Goal: Task Accomplishment & Management: Use online tool/utility

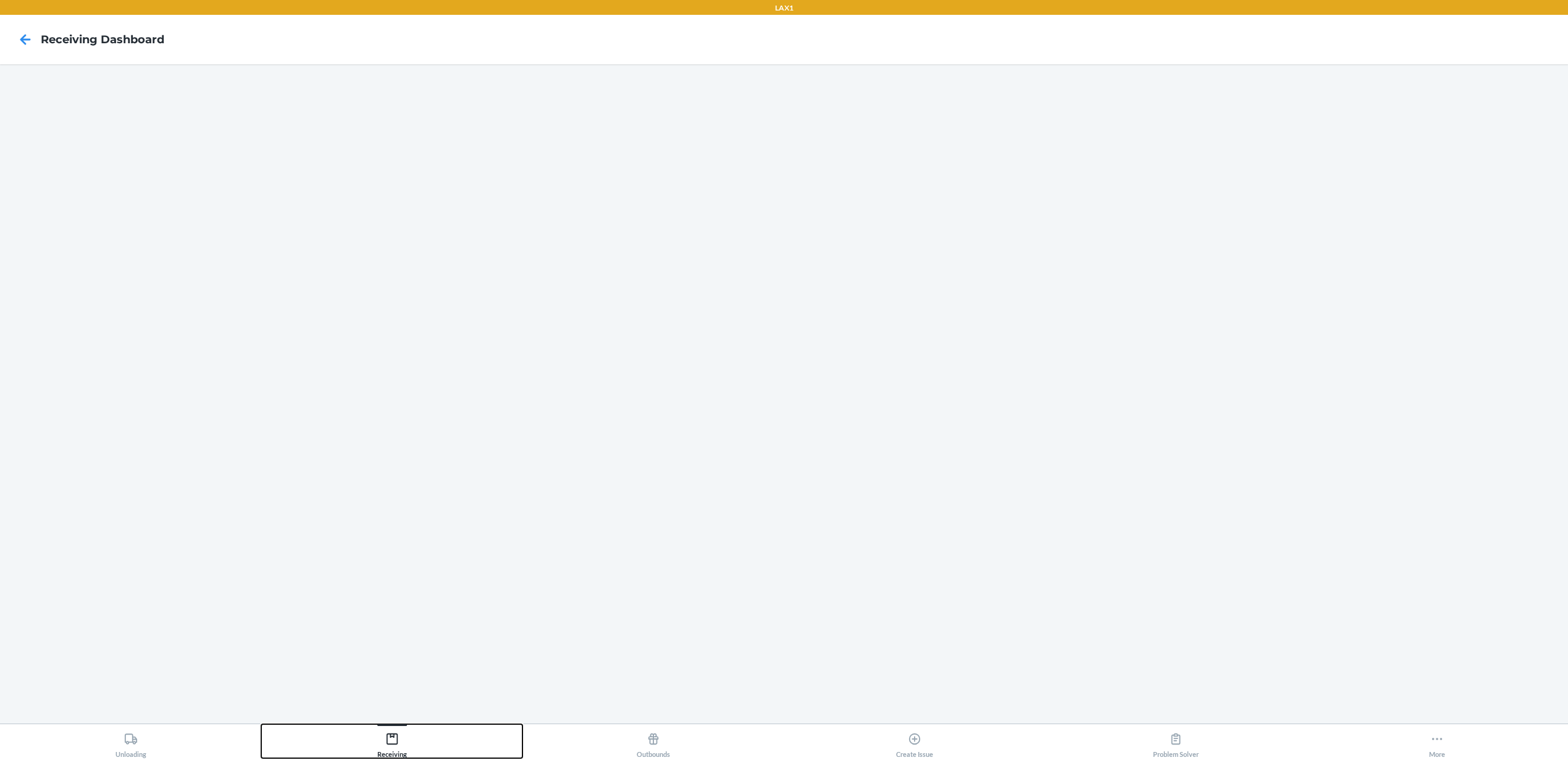
click at [372, 733] on button "Receiving" at bounding box center [392, 741] width 261 height 34
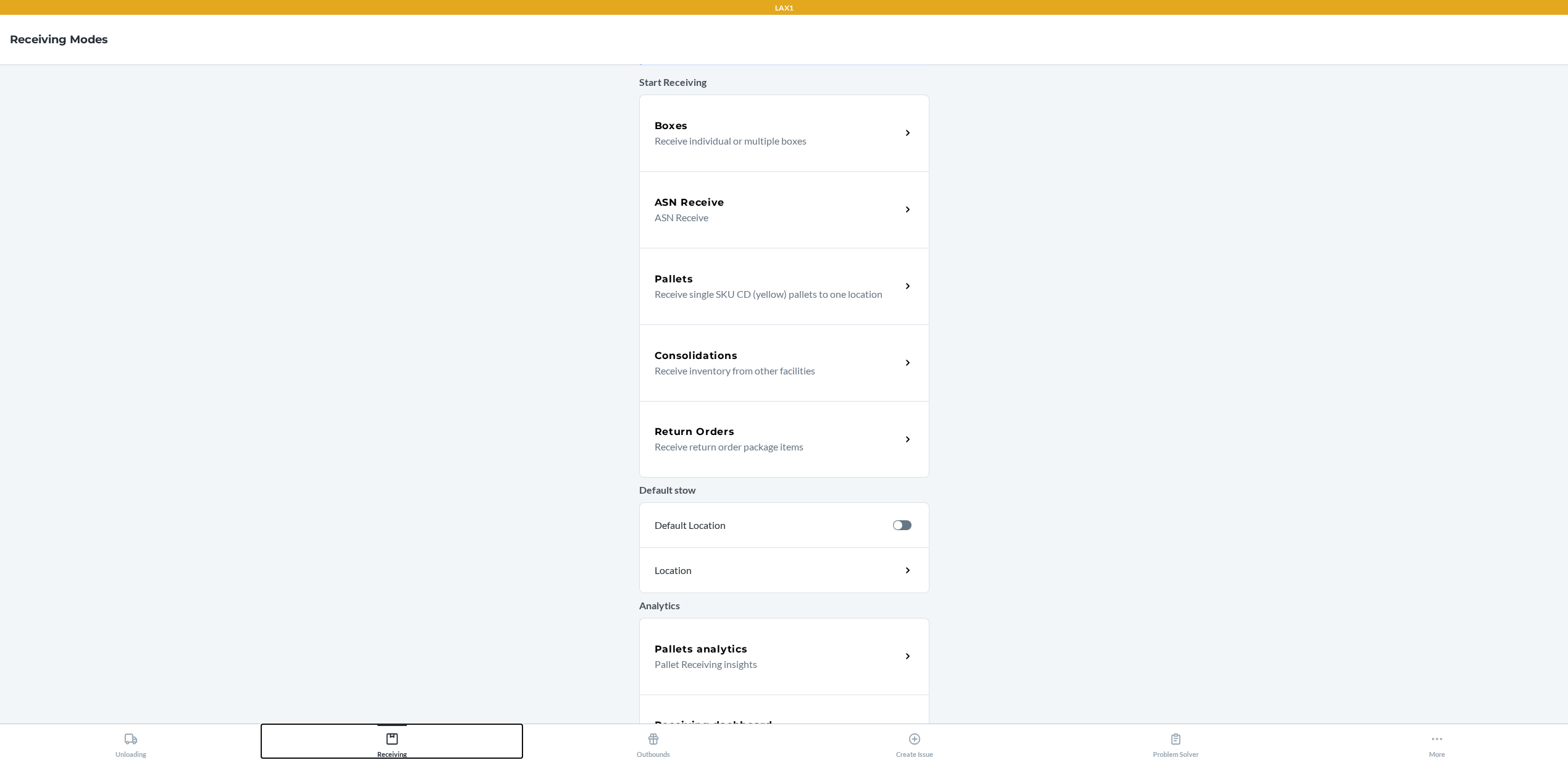
scroll to position [102, 0]
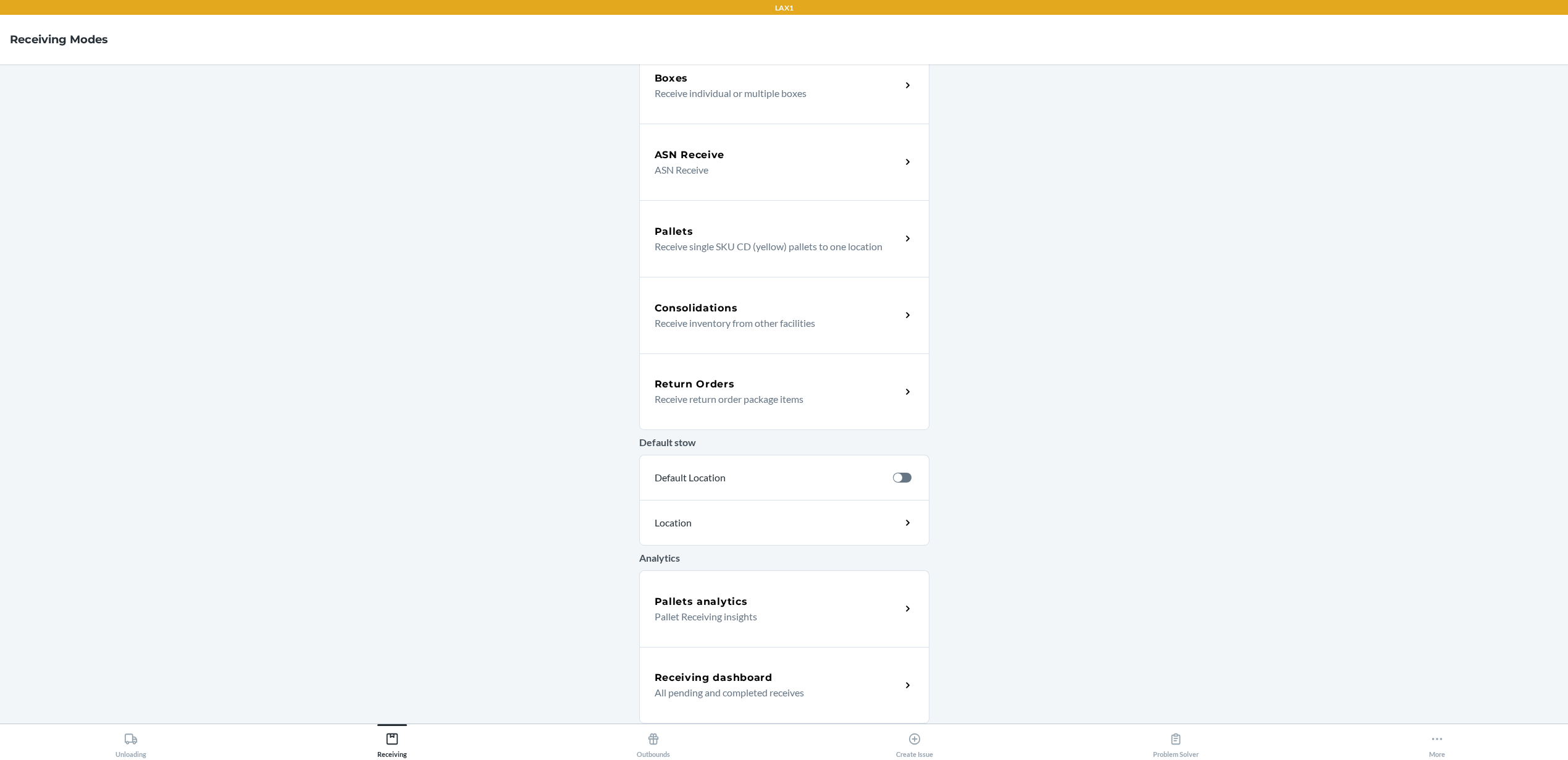
click at [792, 707] on div "Receiving dashboard All pending and completed receives" at bounding box center [784, 685] width 291 height 77
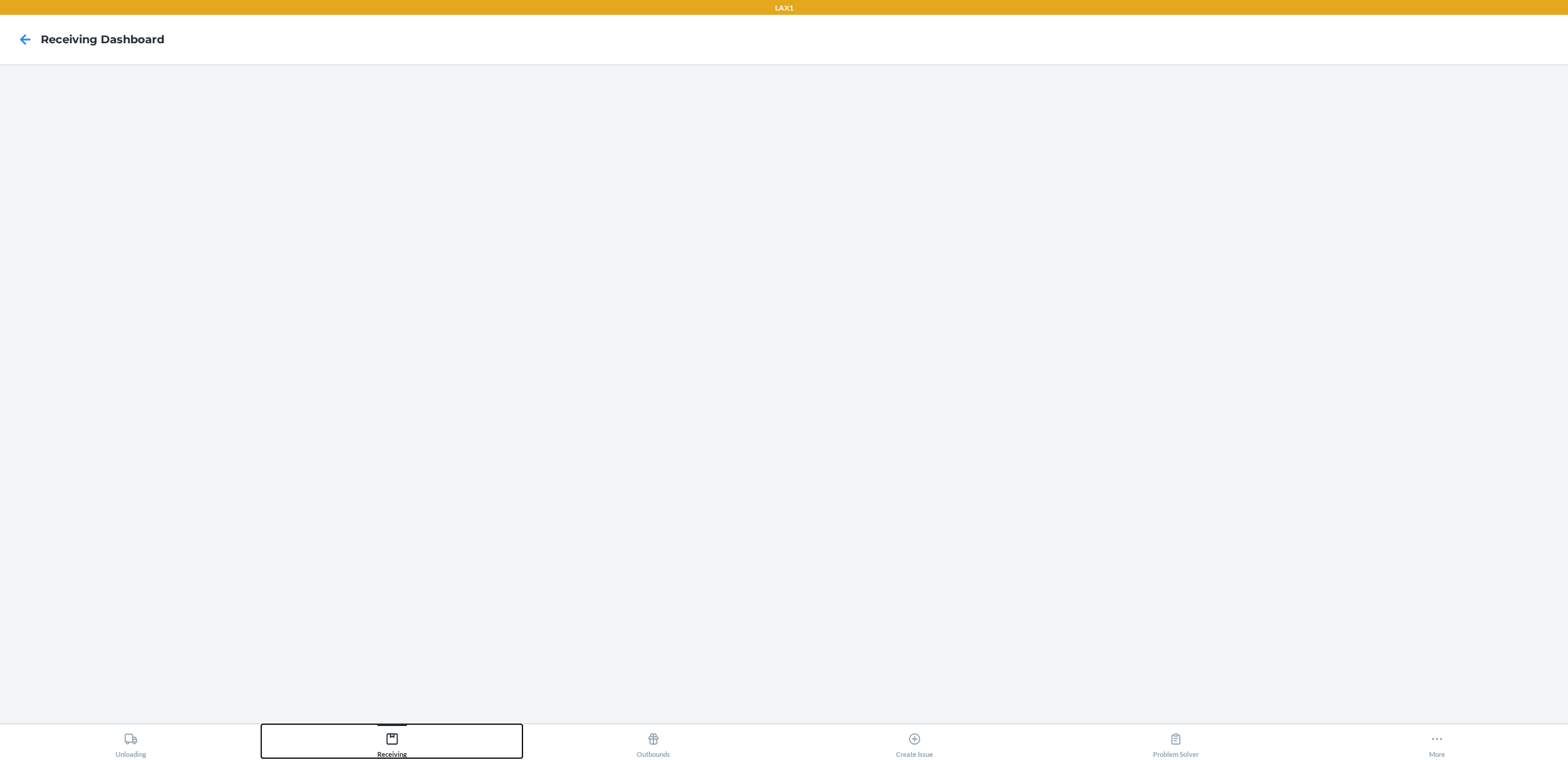
click at [388, 747] on div "Receiving" at bounding box center [392, 742] width 30 height 31
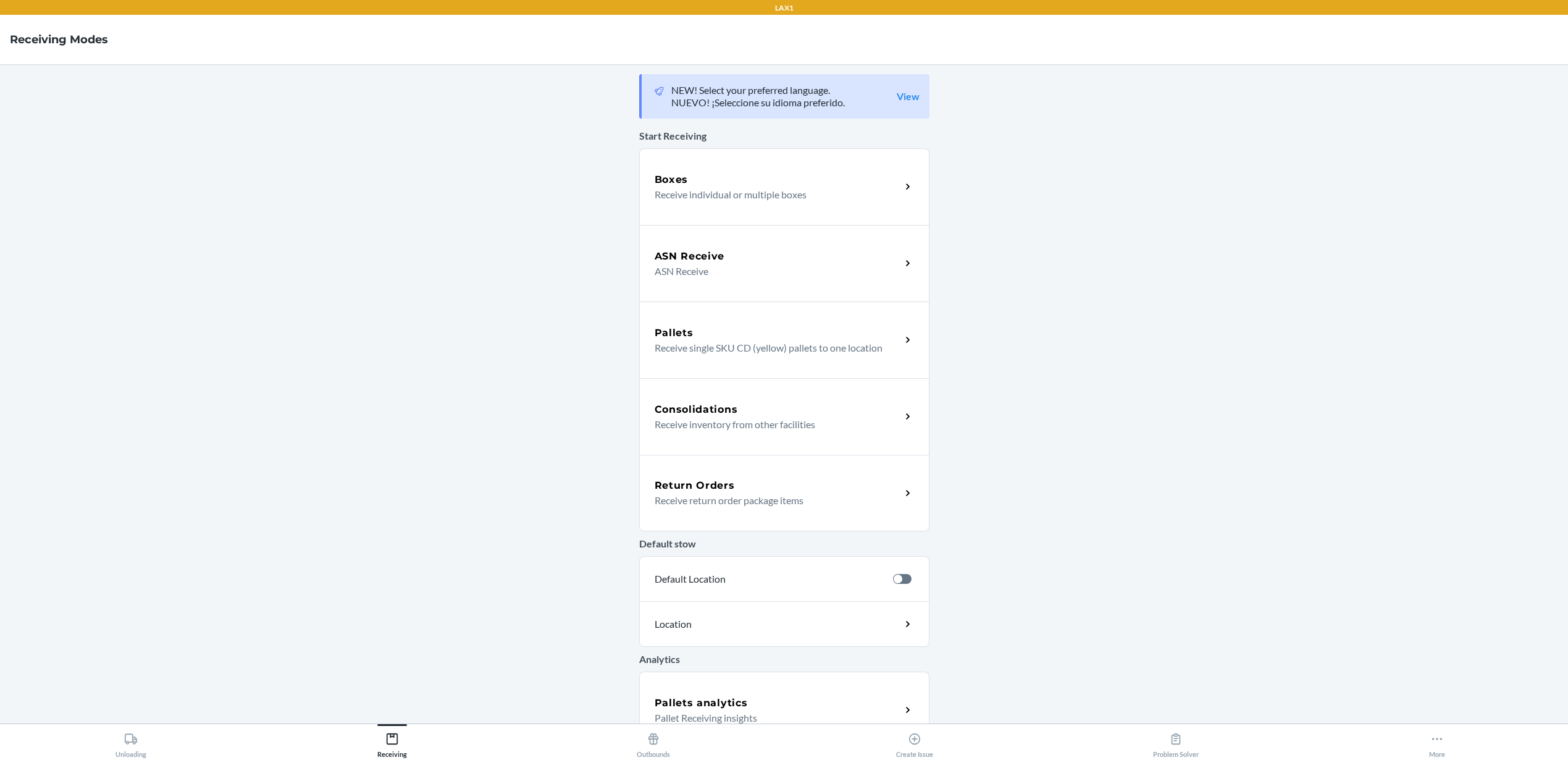
click at [807, 183] on div "Boxes" at bounding box center [777, 179] width 246 height 15
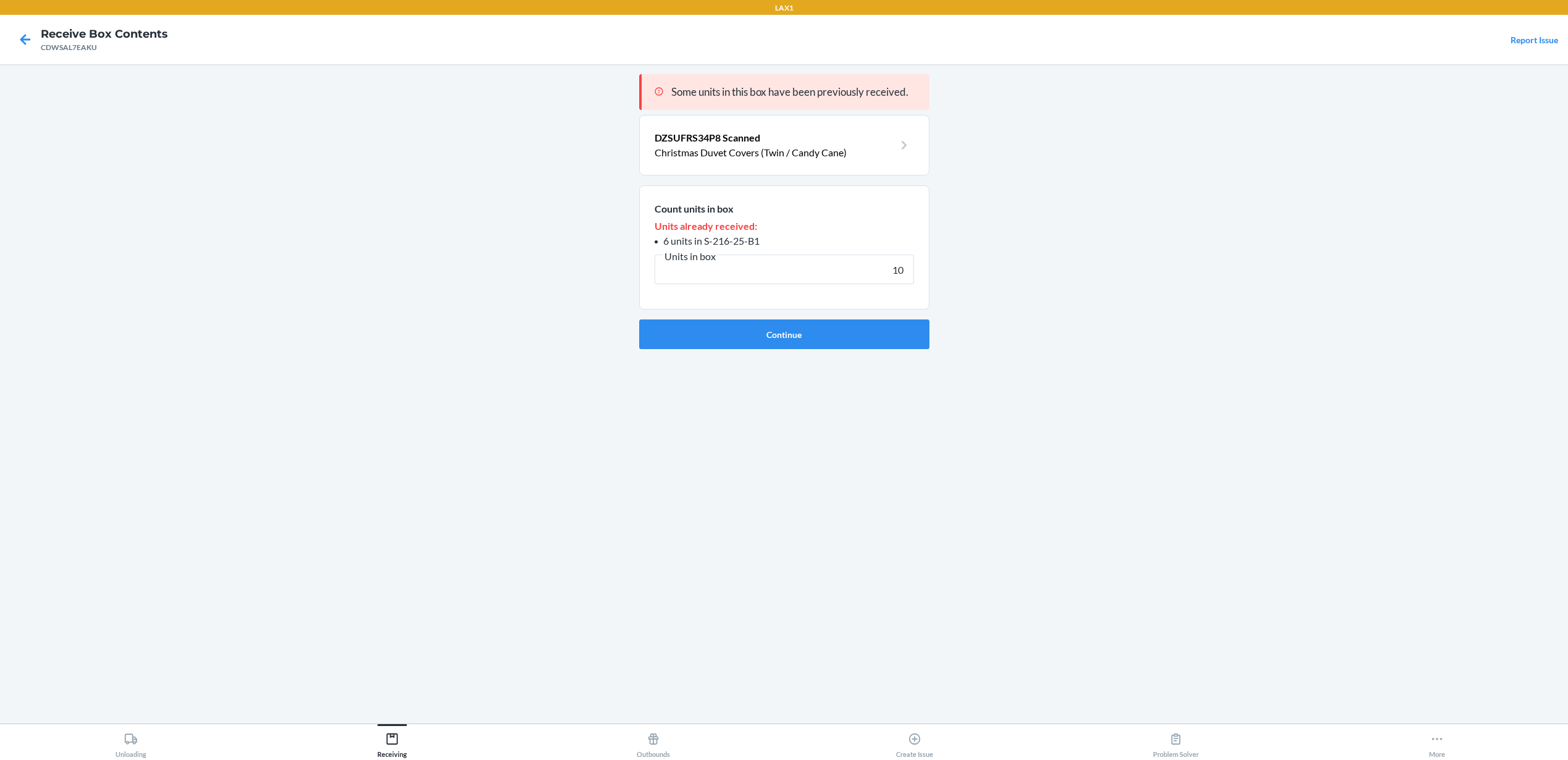
type input "10"
drag, startPoint x: 764, startPoint y: 240, endPoint x: 705, endPoint y: 239, distance: 59.0
click at [705, 239] on li "6 units in S-216-25-B1" at bounding box center [784, 240] width 260 height 15
copy span "S-216-25-B1"
click at [735, 333] on button "Continue" at bounding box center [784, 334] width 291 height 30
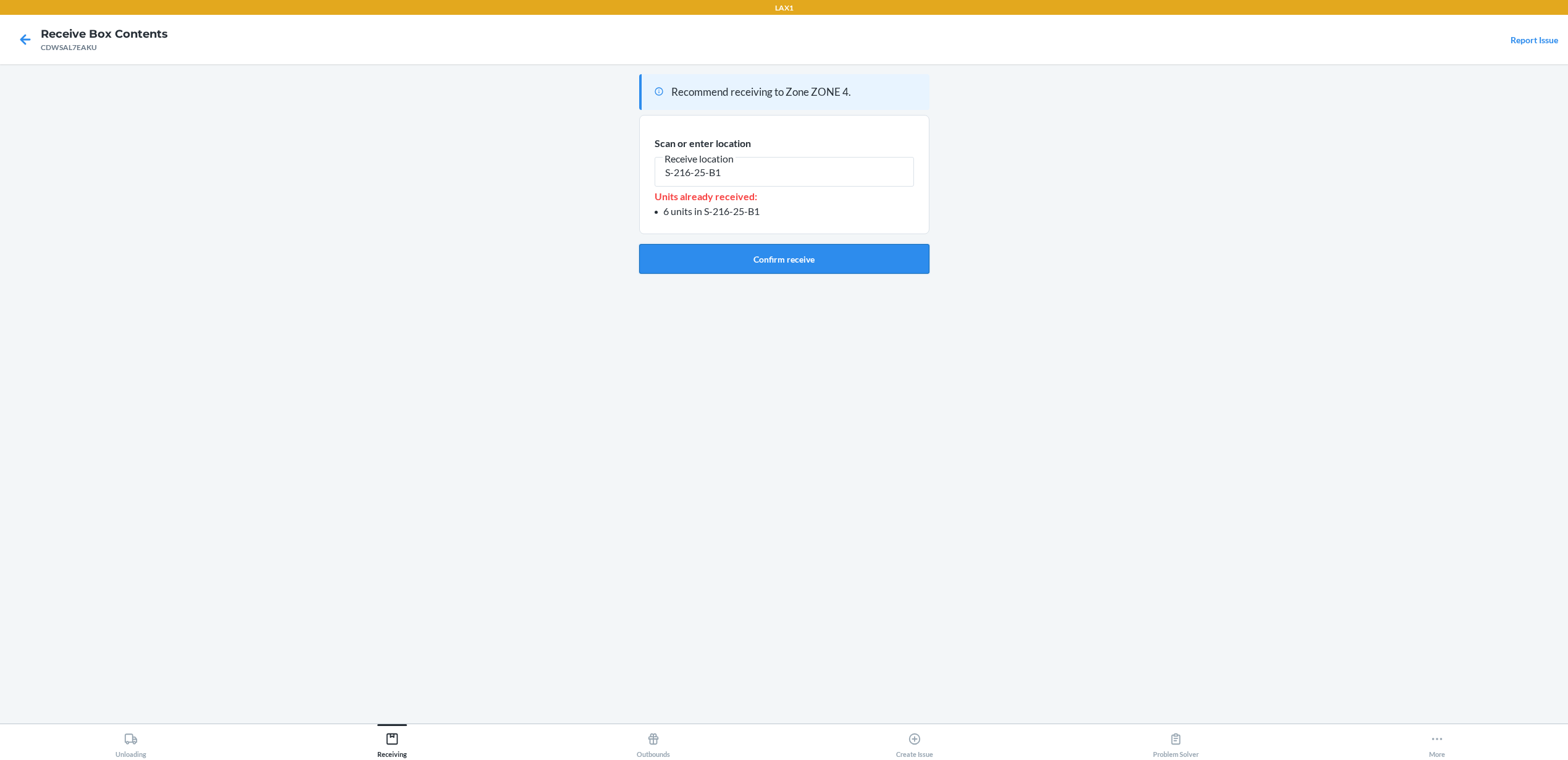
type input "S-216-25-B1"
click at [773, 259] on button "Confirm receive" at bounding box center [784, 259] width 291 height 30
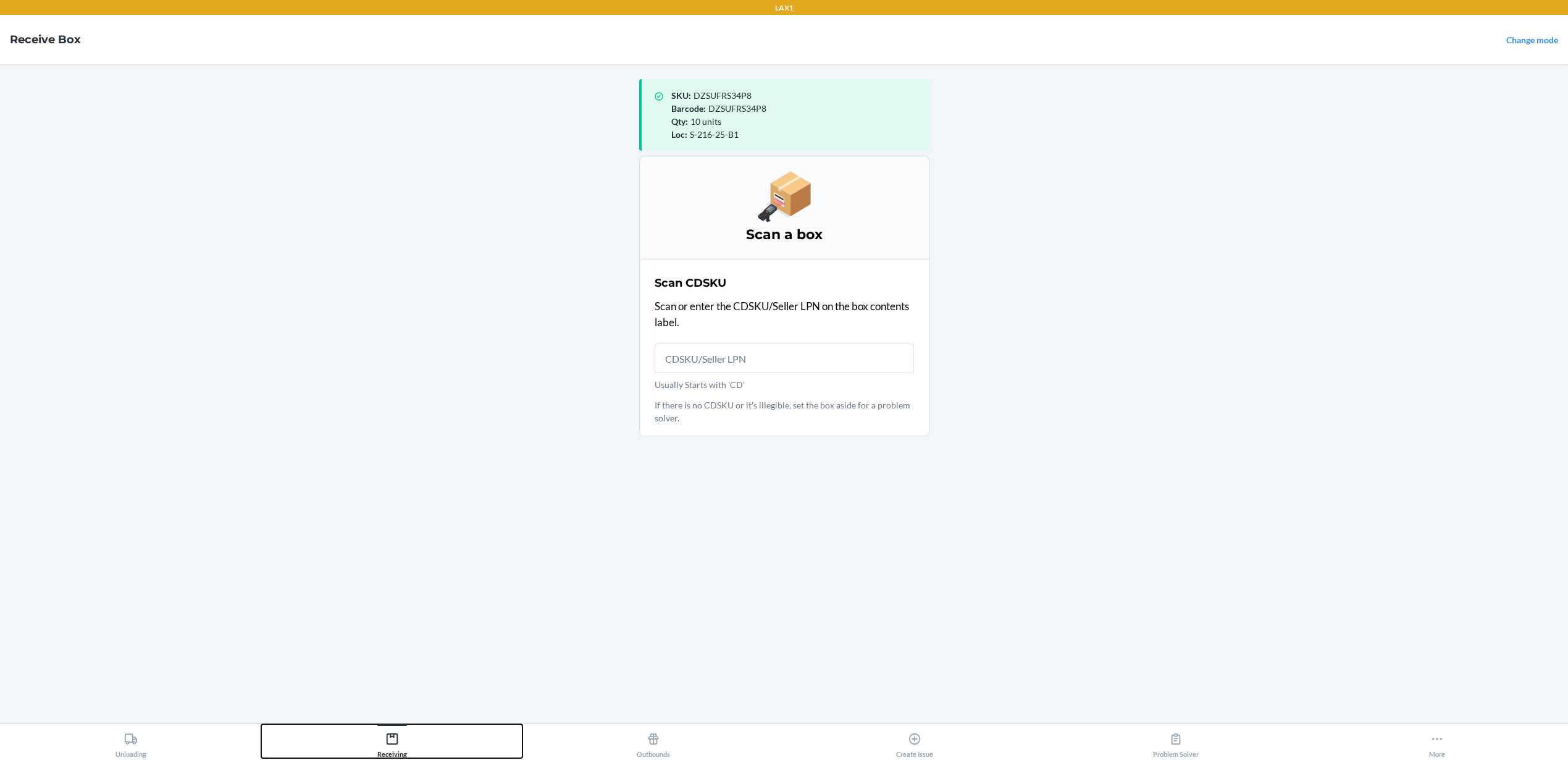
click at [383, 748] on div "Receiving" at bounding box center [392, 742] width 30 height 31
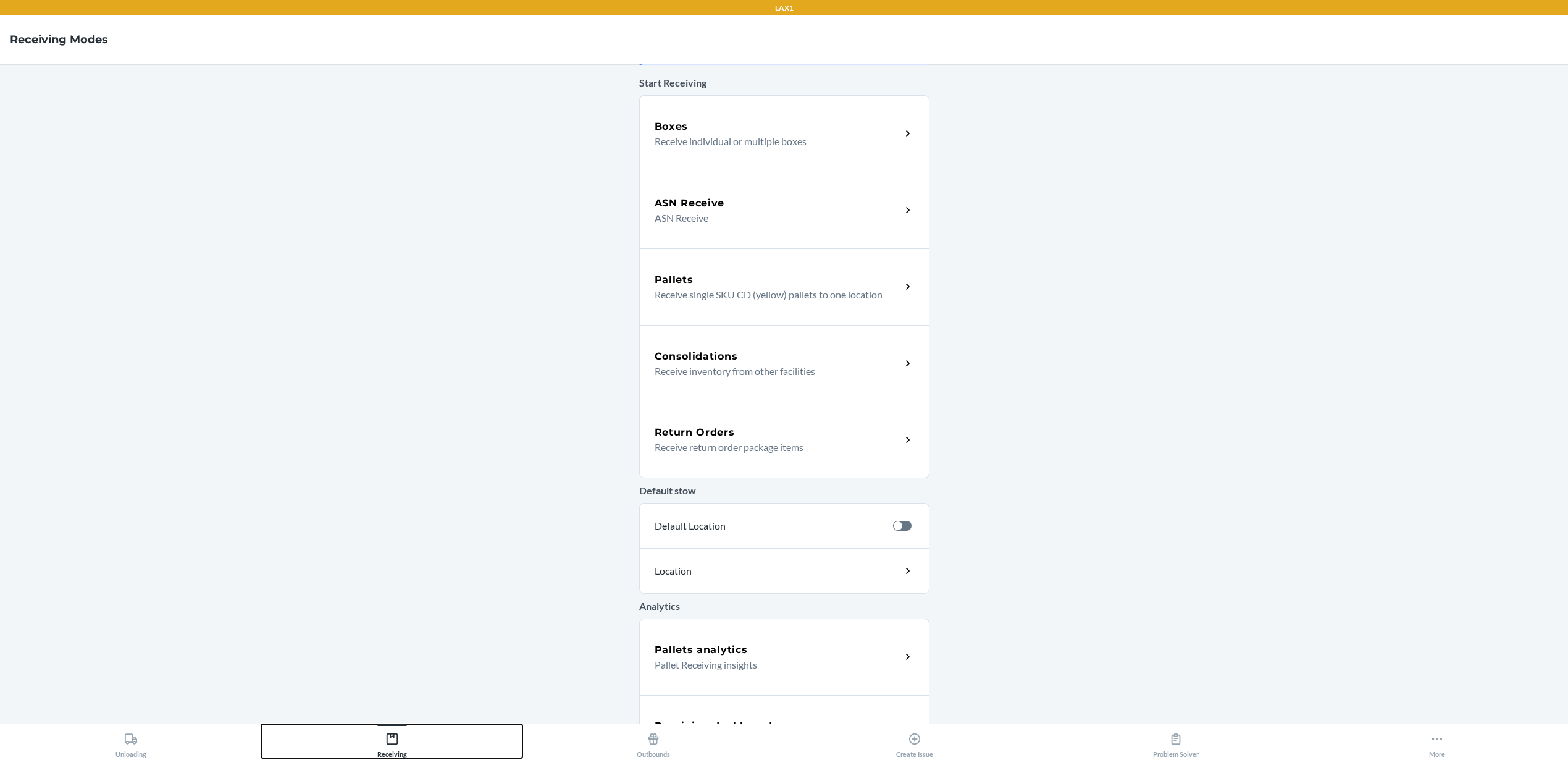
scroll to position [102, 0]
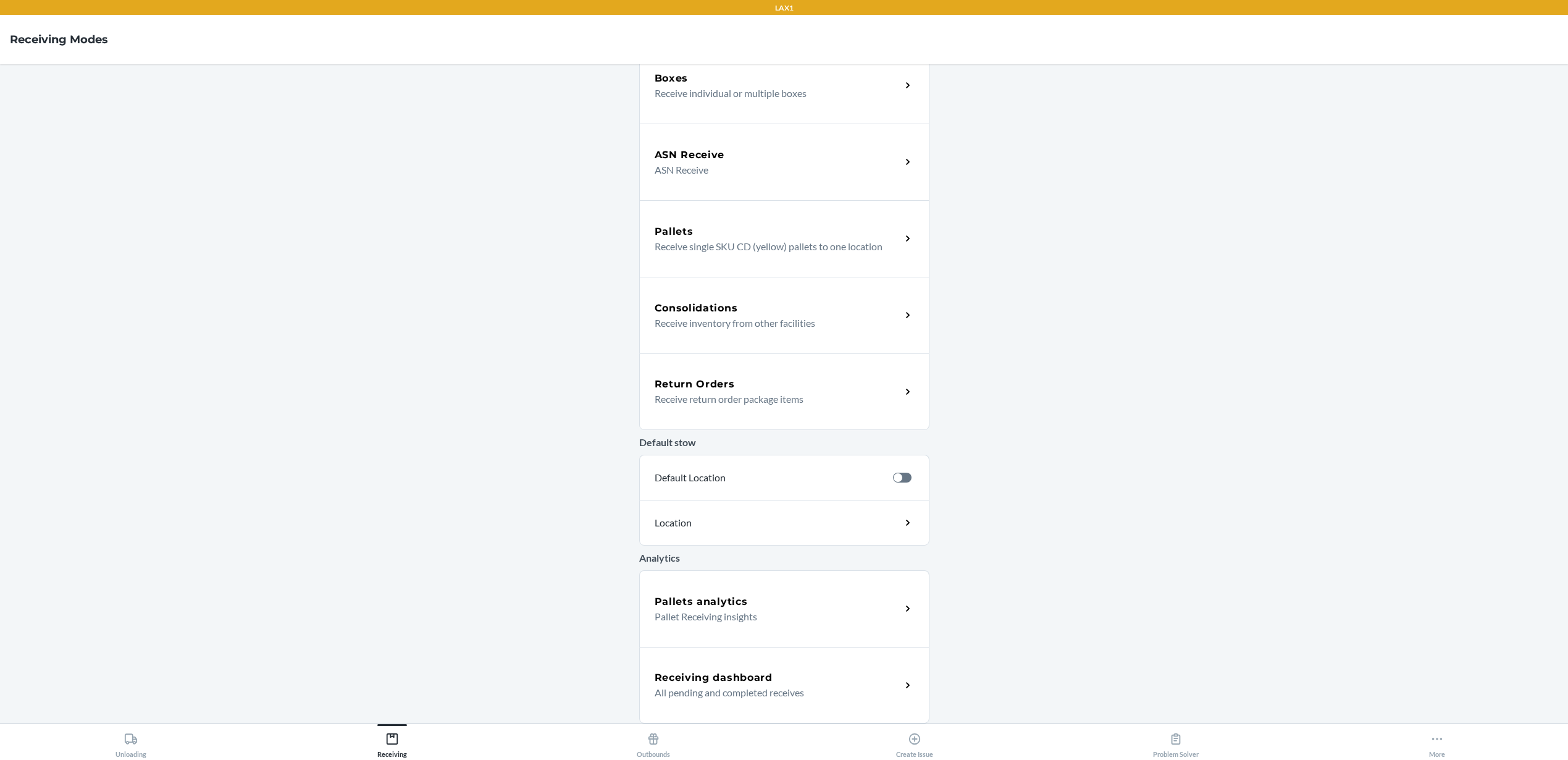
click at [741, 697] on p "All pending and completed receives" at bounding box center [773, 692] width 237 height 15
